Goal: Information Seeking & Learning: Learn about a topic

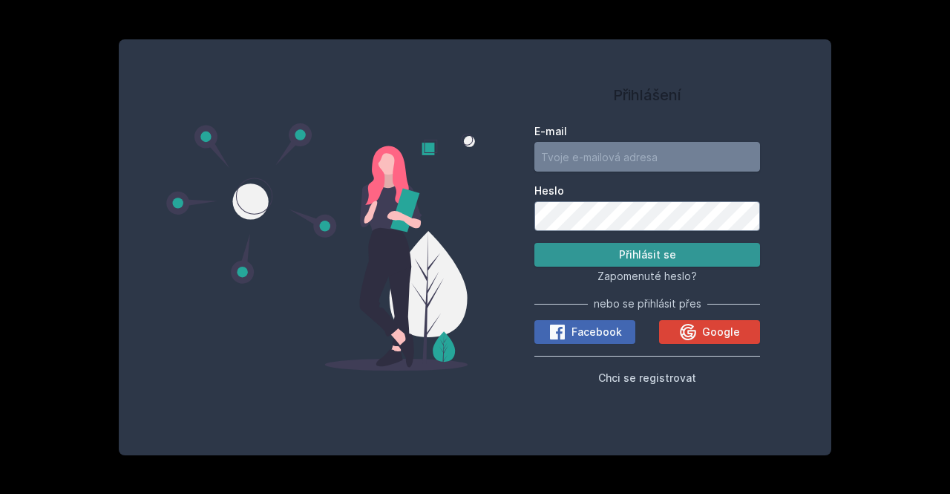
type input "[EMAIL_ADDRESS][DOMAIN_NAME]"
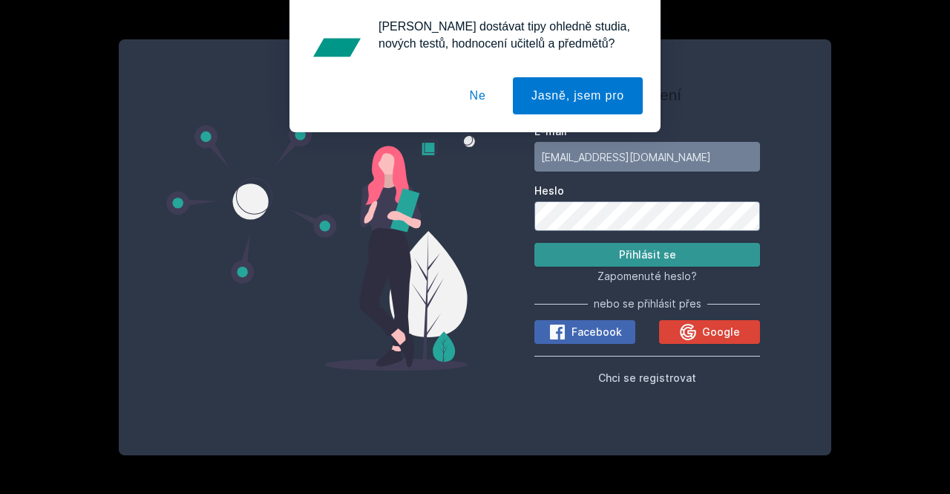
click at [622, 254] on button "Přihlásit se" at bounding box center [648, 255] width 226 height 24
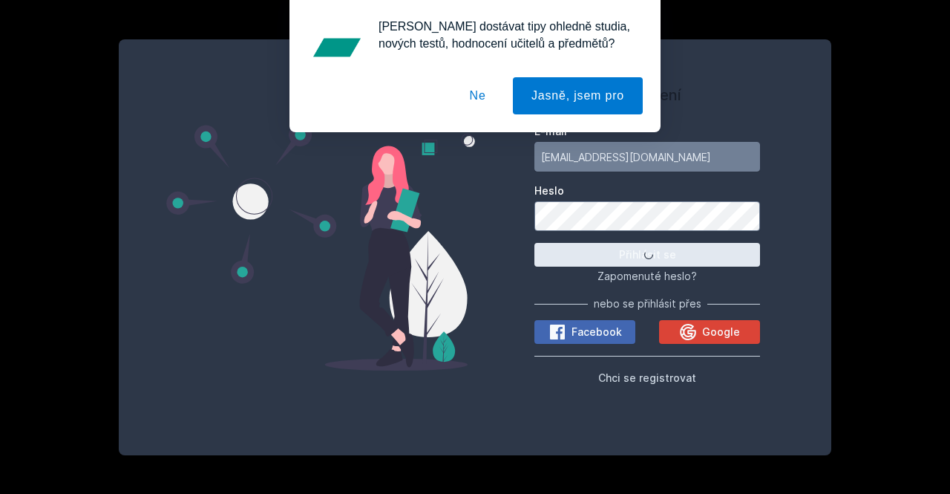
click at [480, 95] on button "Ne" at bounding box center [477, 95] width 53 height 37
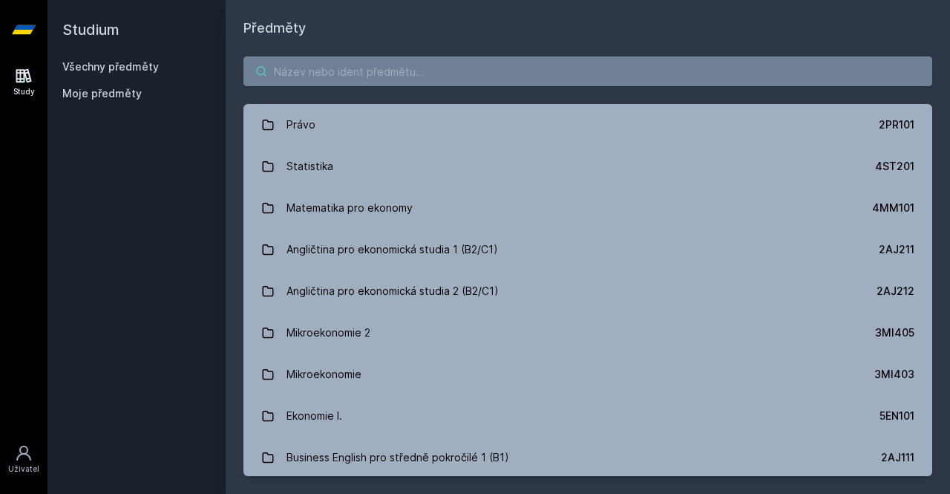
click at [316, 69] on input "search" at bounding box center [588, 71] width 689 height 30
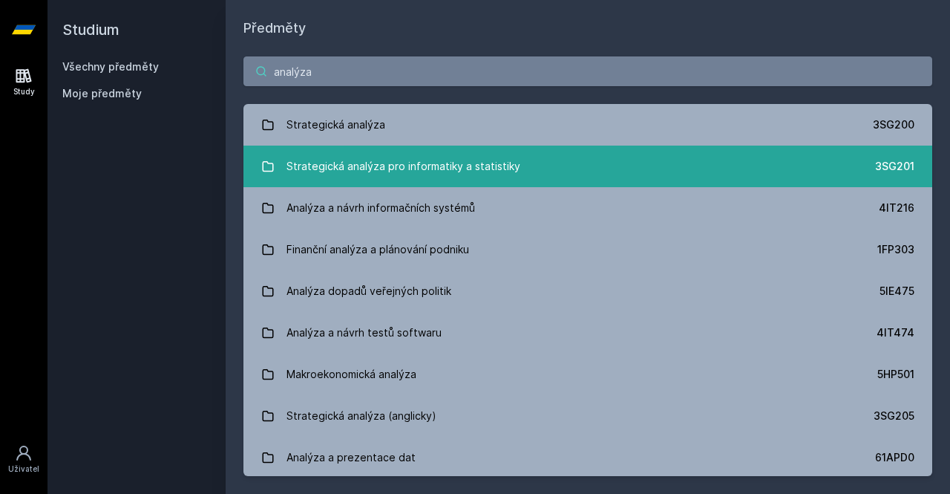
type input "analýza"
click at [322, 170] on div "Strategická analýza pro informatiky a statistiky" at bounding box center [404, 166] width 234 height 30
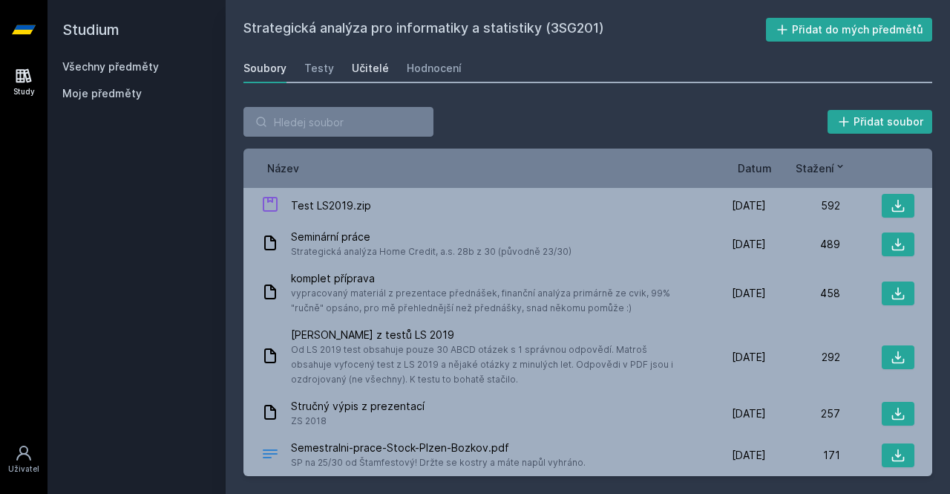
click at [365, 71] on div "Učitelé" at bounding box center [370, 68] width 37 height 15
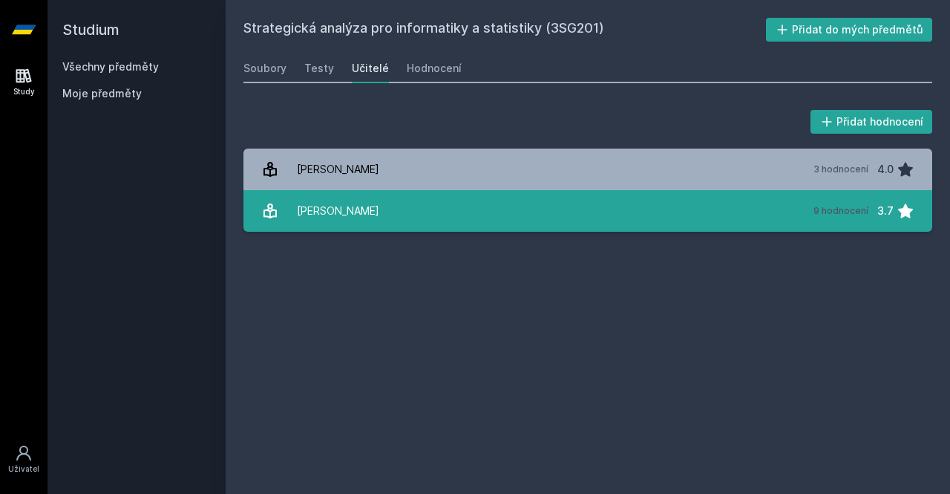
click at [336, 218] on div "[PERSON_NAME]" at bounding box center [338, 211] width 82 height 30
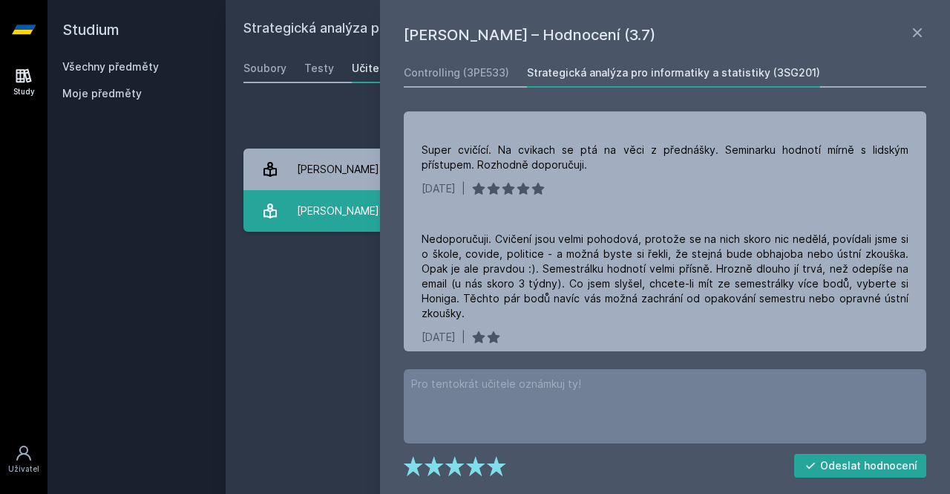
scroll to position [444, 0]
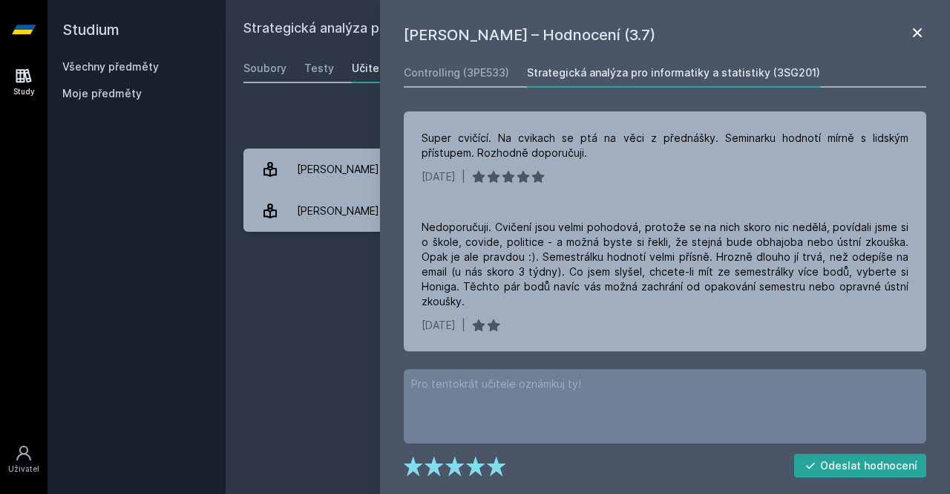
click at [918, 33] on icon at bounding box center [917, 32] width 9 height 9
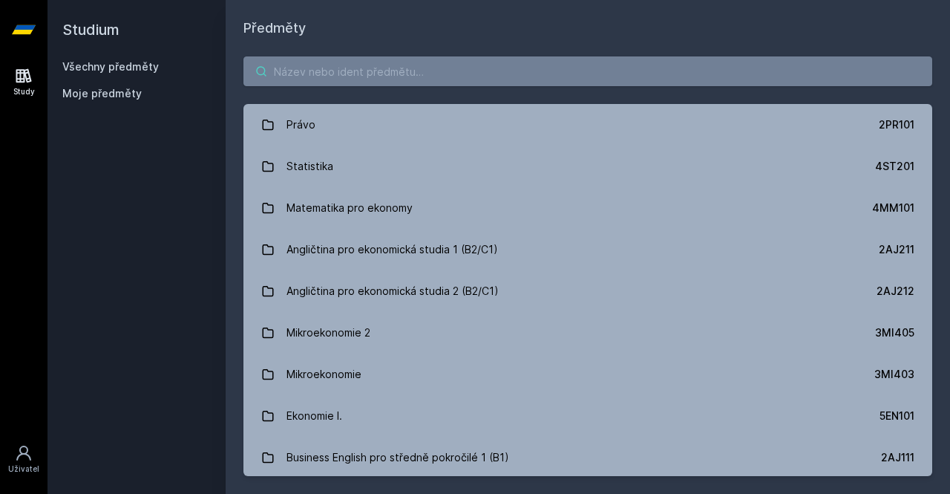
click at [315, 79] on input "search" at bounding box center [588, 71] width 689 height 30
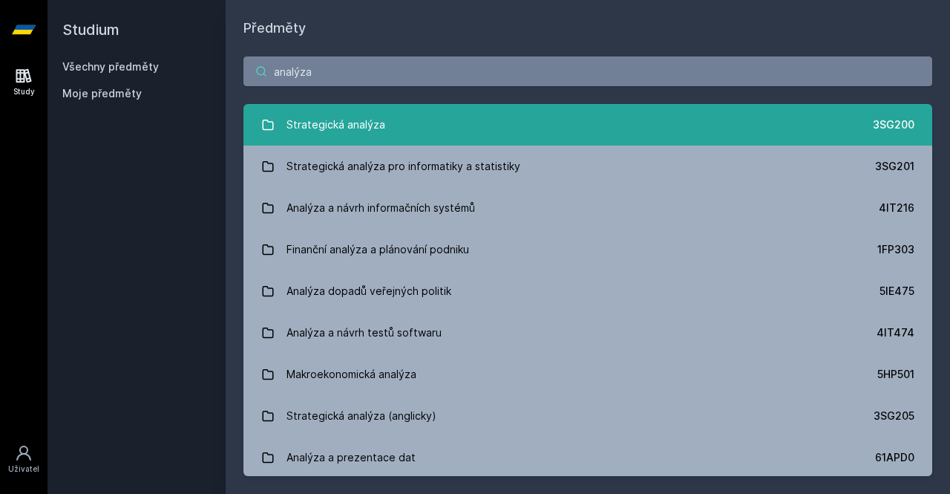
type input "analýza"
click at [336, 125] on div "Strategická analýza" at bounding box center [336, 125] width 99 height 30
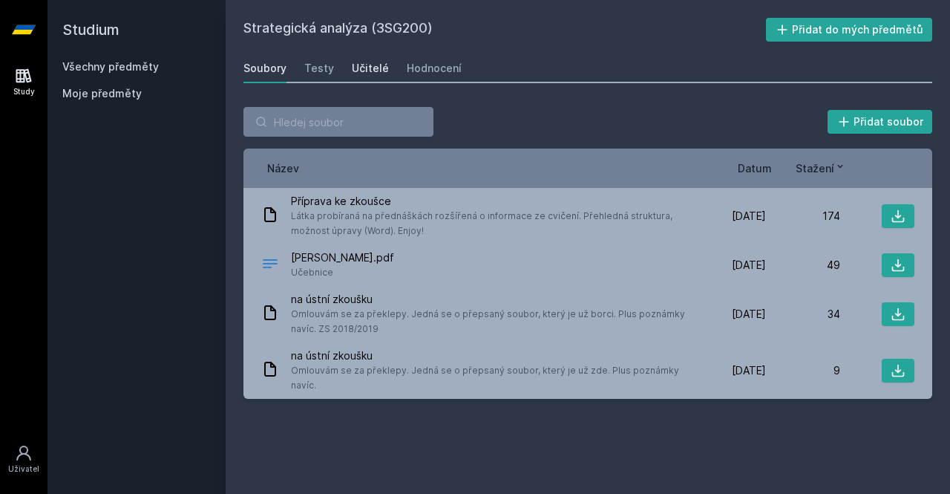
click at [359, 68] on div "Učitelé" at bounding box center [370, 68] width 37 height 15
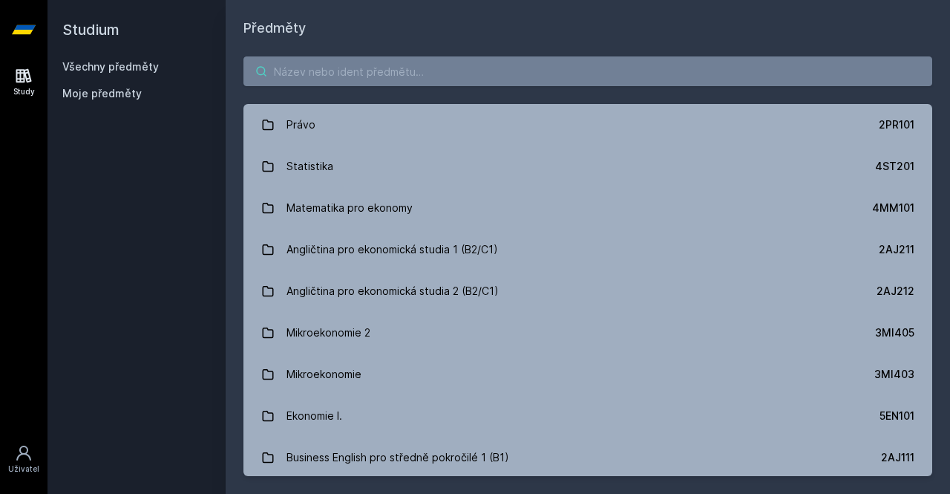
click at [353, 79] on input "search" at bounding box center [588, 71] width 689 height 30
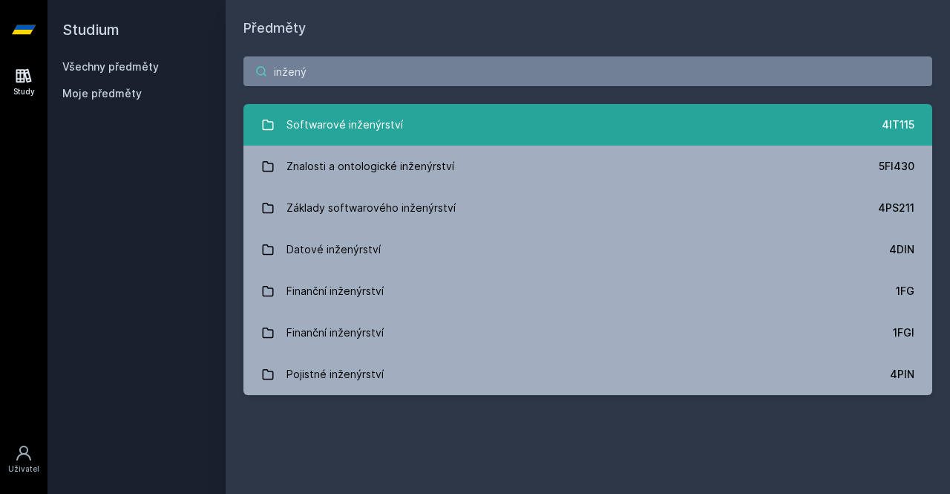
type input "inžený"
click at [339, 119] on div "Softwarové inženýrství" at bounding box center [345, 125] width 117 height 30
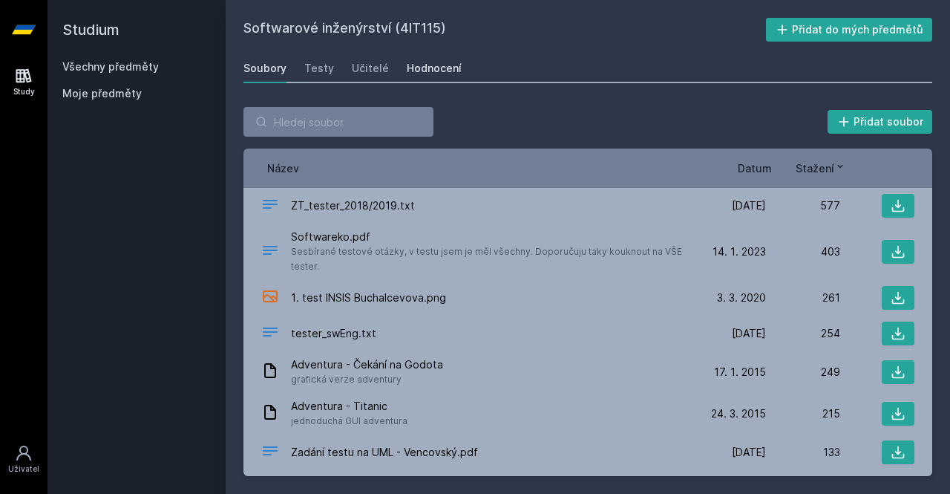
click at [436, 76] on link "Hodnocení" at bounding box center [434, 68] width 55 height 30
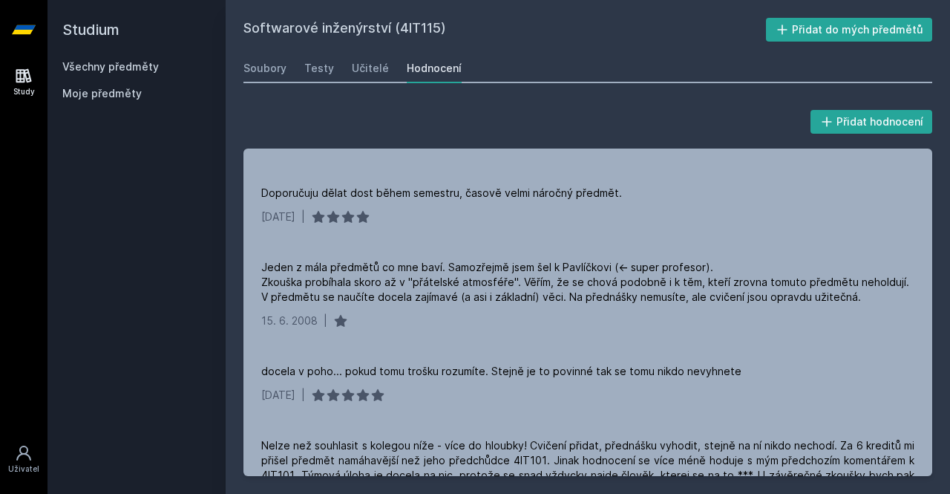
scroll to position [2759, 0]
click at [376, 71] on div "Učitelé" at bounding box center [370, 68] width 37 height 15
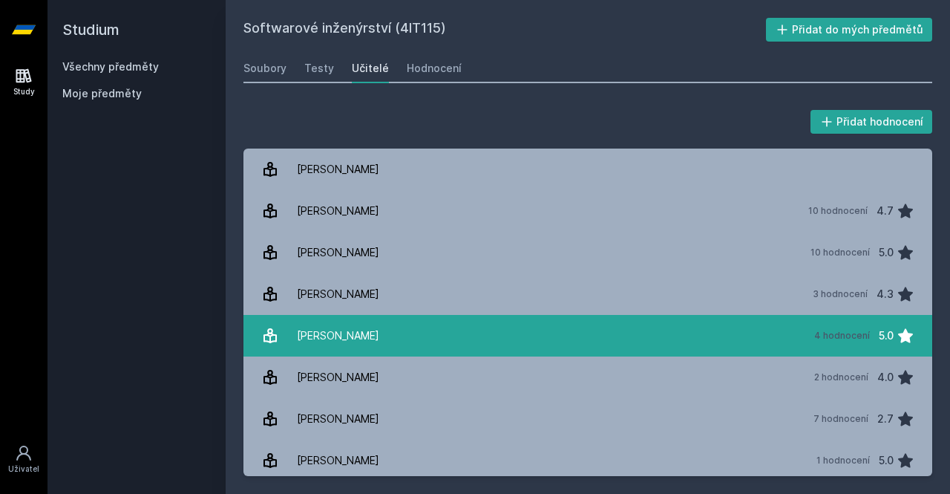
click at [585, 343] on link "[PERSON_NAME] 4 hodnocení 5.0" at bounding box center [588, 336] width 689 height 42
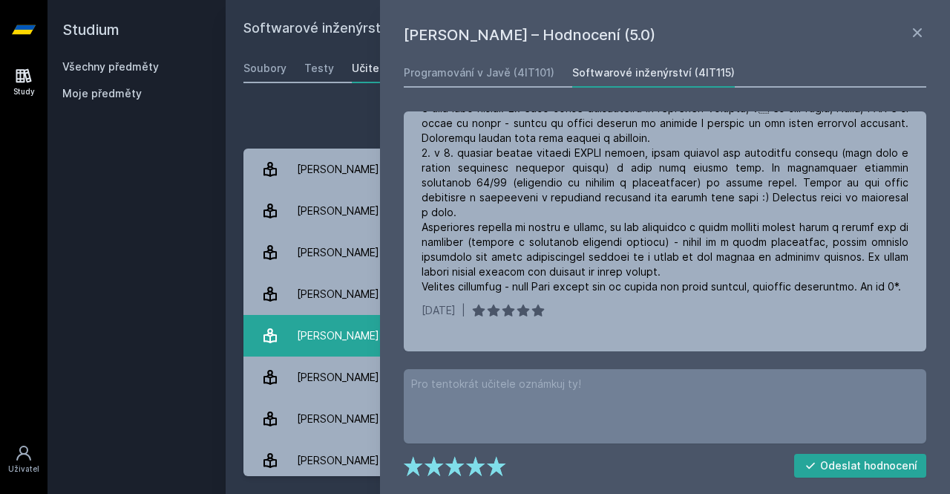
scroll to position [46, 0]
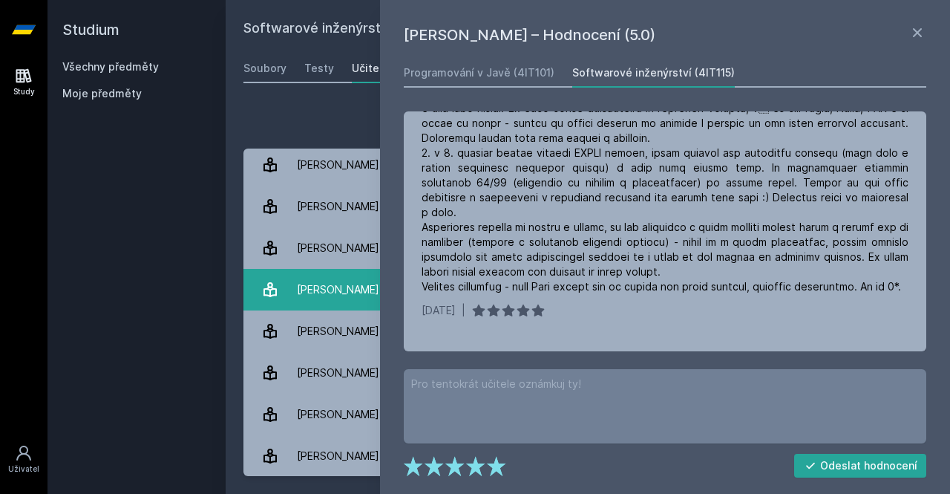
click at [345, 448] on div "[PERSON_NAME]" at bounding box center [338, 456] width 82 height 30
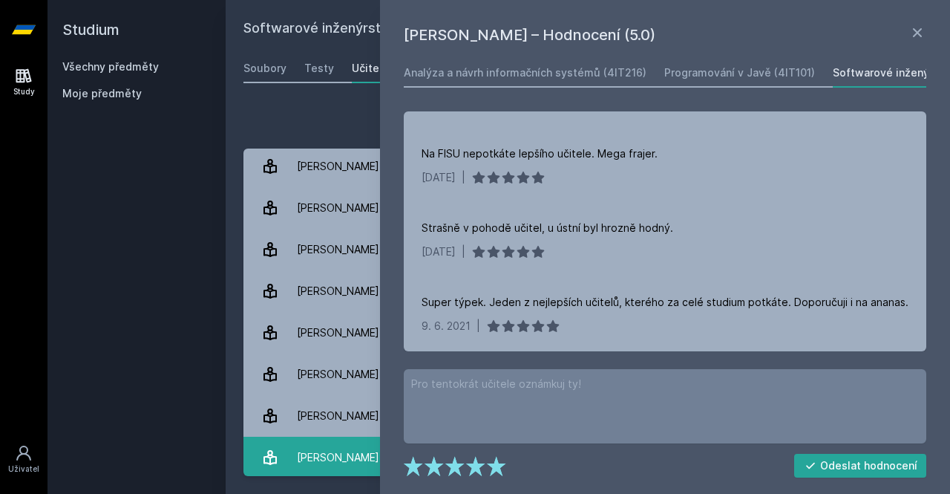
scroll to position [46, 0]
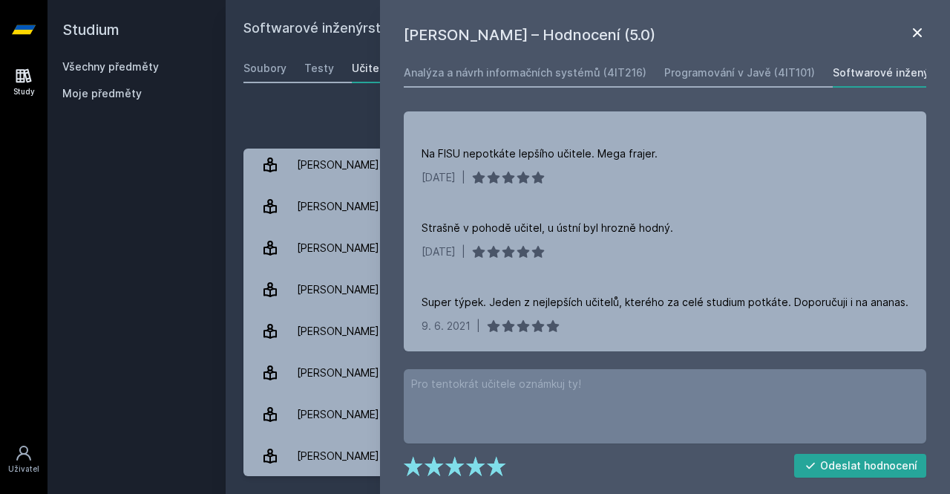
click at [921, 34] on icon at bounding box center [918, 33] width 18 height 18
